Goal: Transaction & Acquisition: Purchase product/service

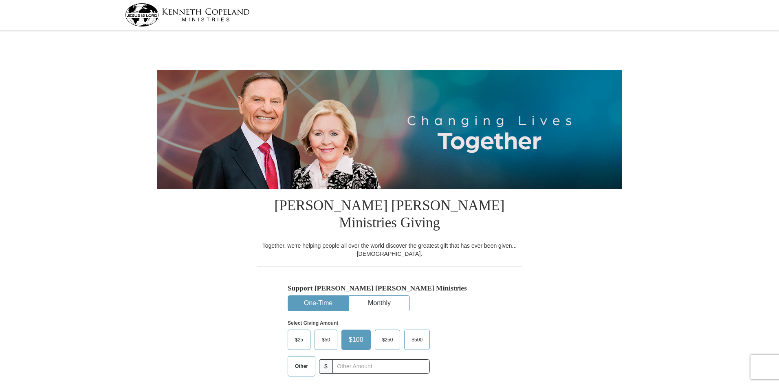
select select "MD"
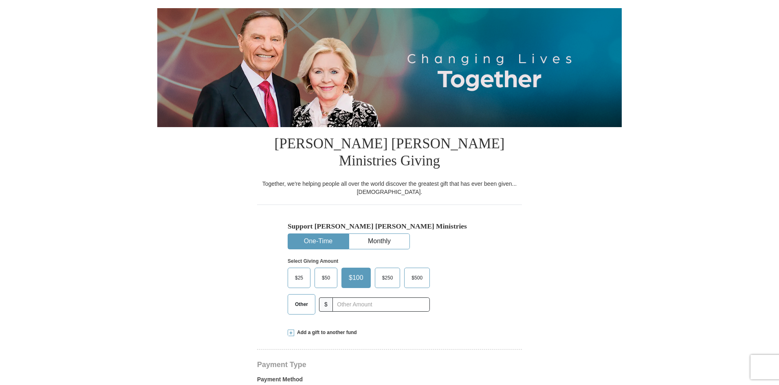
scroll to position [122, 0]
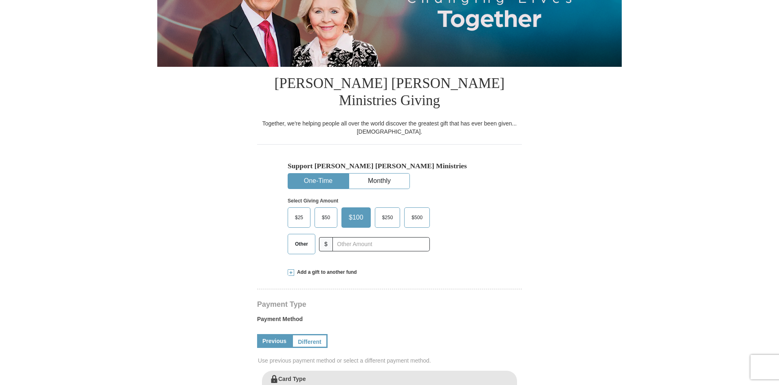
click at [352, 234] on div "Other $" at bounding box center [359, 244] width 142 height 20
click at [357, 237] on input "text" at bounding box center [381, 244] width 91 height 14
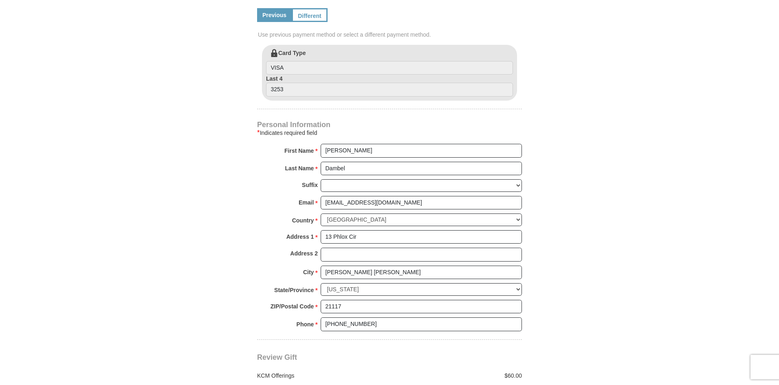
scroll to position [652, 0]
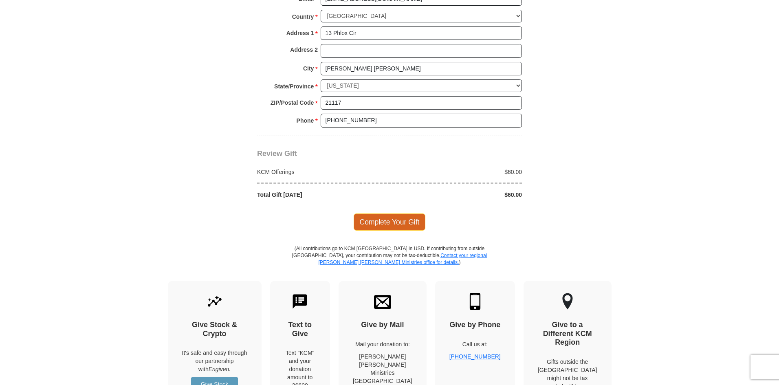
type input "60"
click at [400, 214] on span "Complete Your Gift" at bounding box center [390, 222] width 72 height 17
